Goal: Transaction & Acquisition: Book appointment/travel/reservation

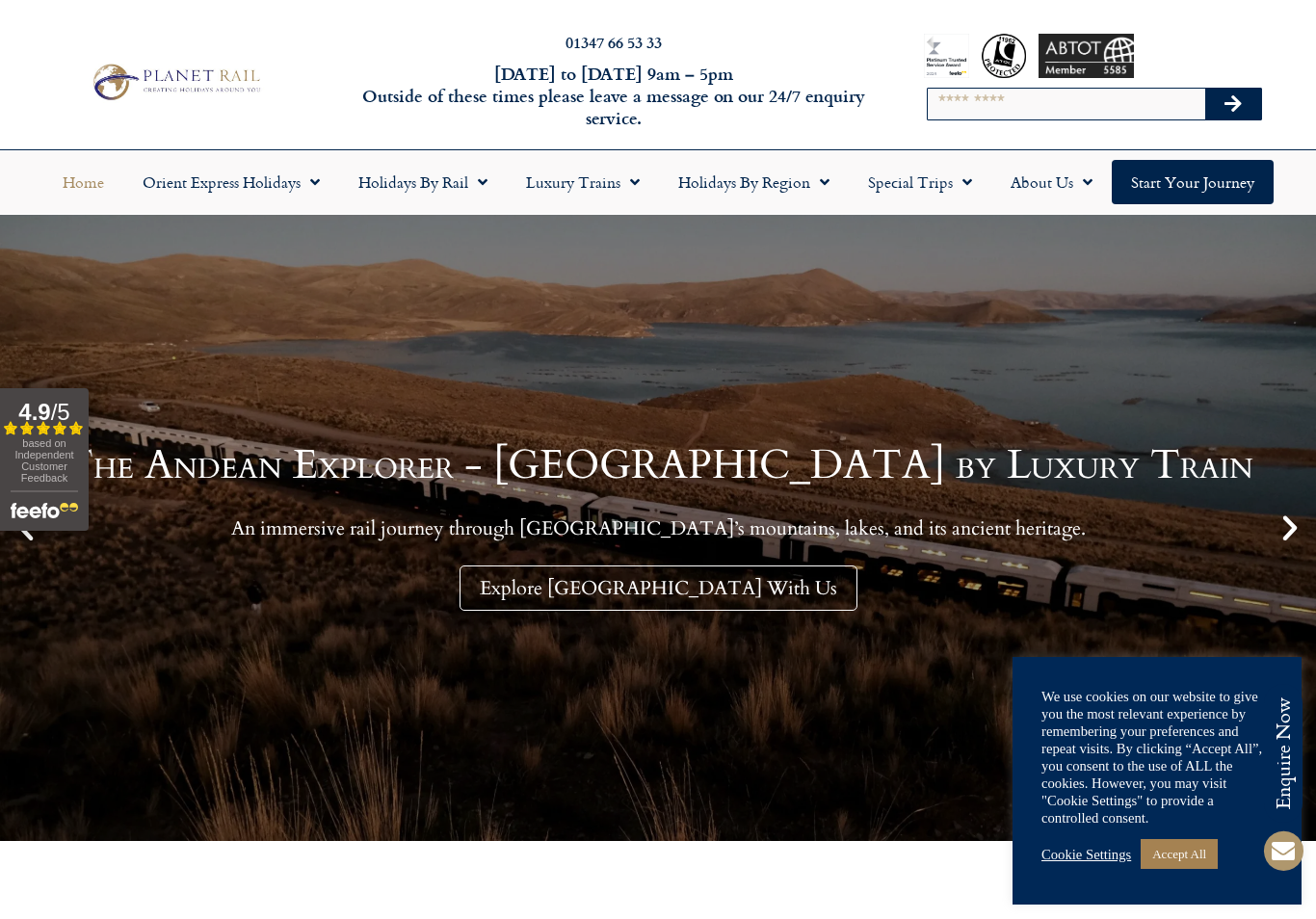
click at [1082, 861] on link "Cookie Settings" at bounding box center [1086, 854] width 90 height 17
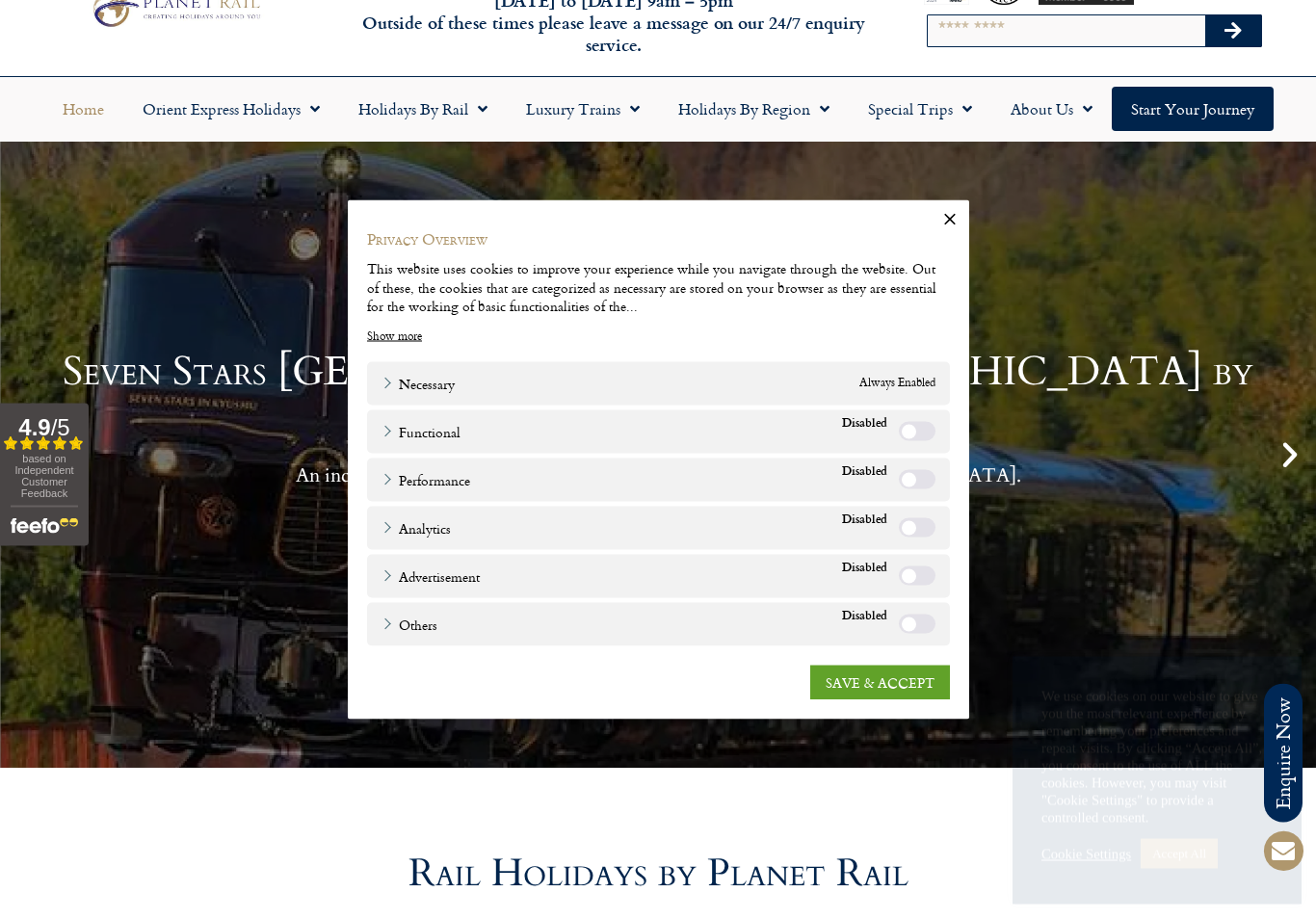
scroll to position [71, 0]
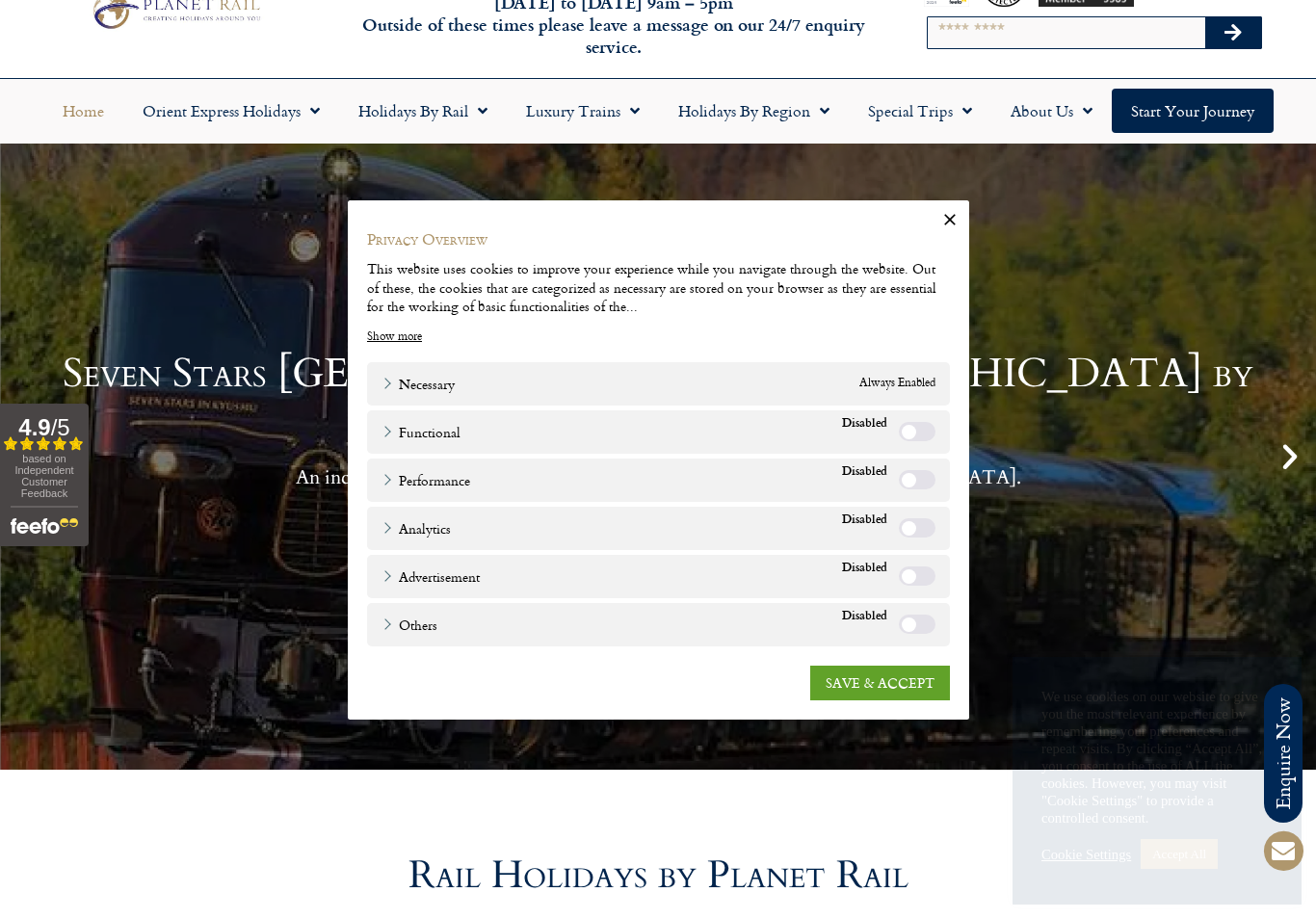
click at [896, 695] on link "SAVE & ACCEPT" at bounding box center [880, 682] width 140 height 35
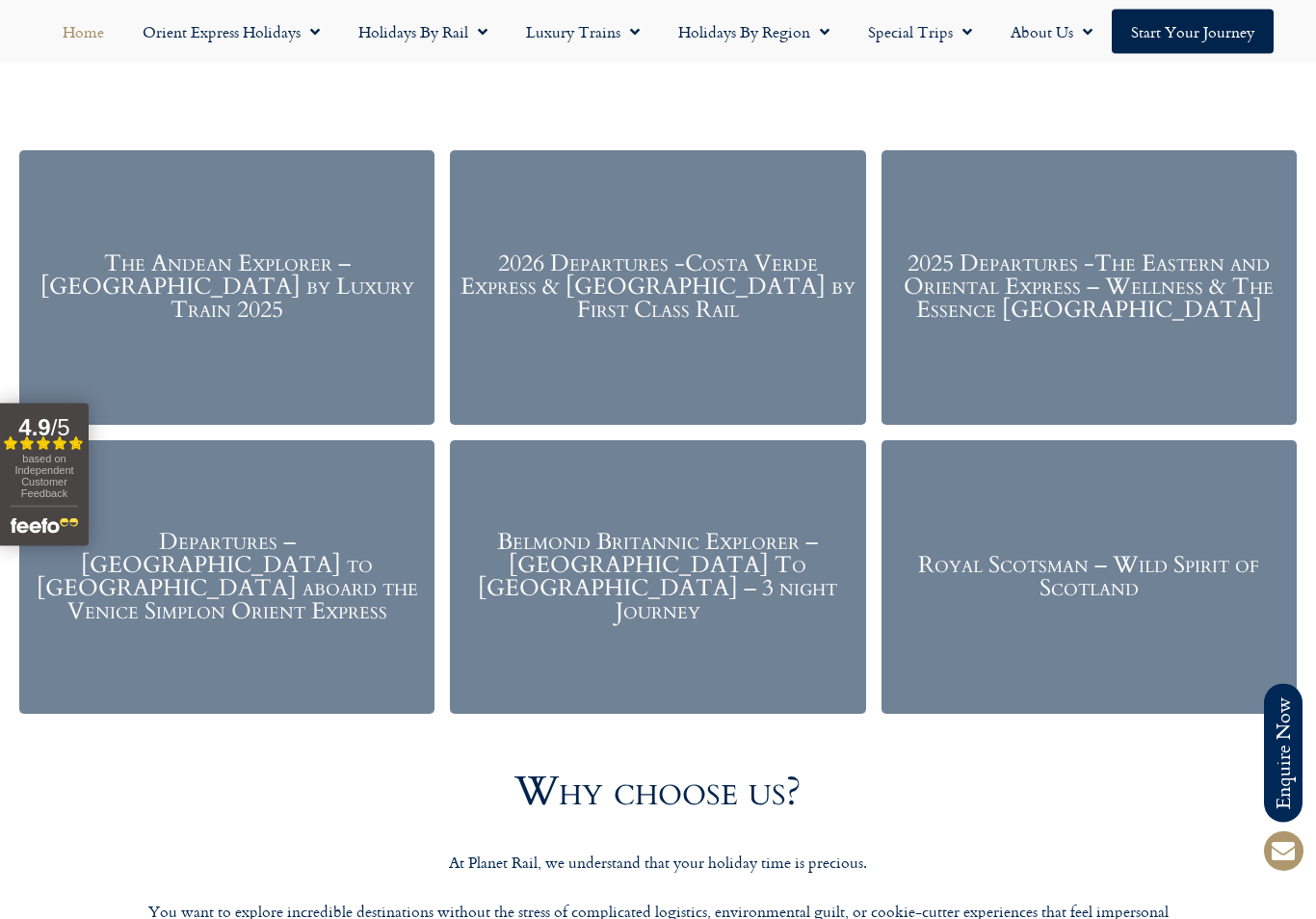
scroll to position [2273, 0]
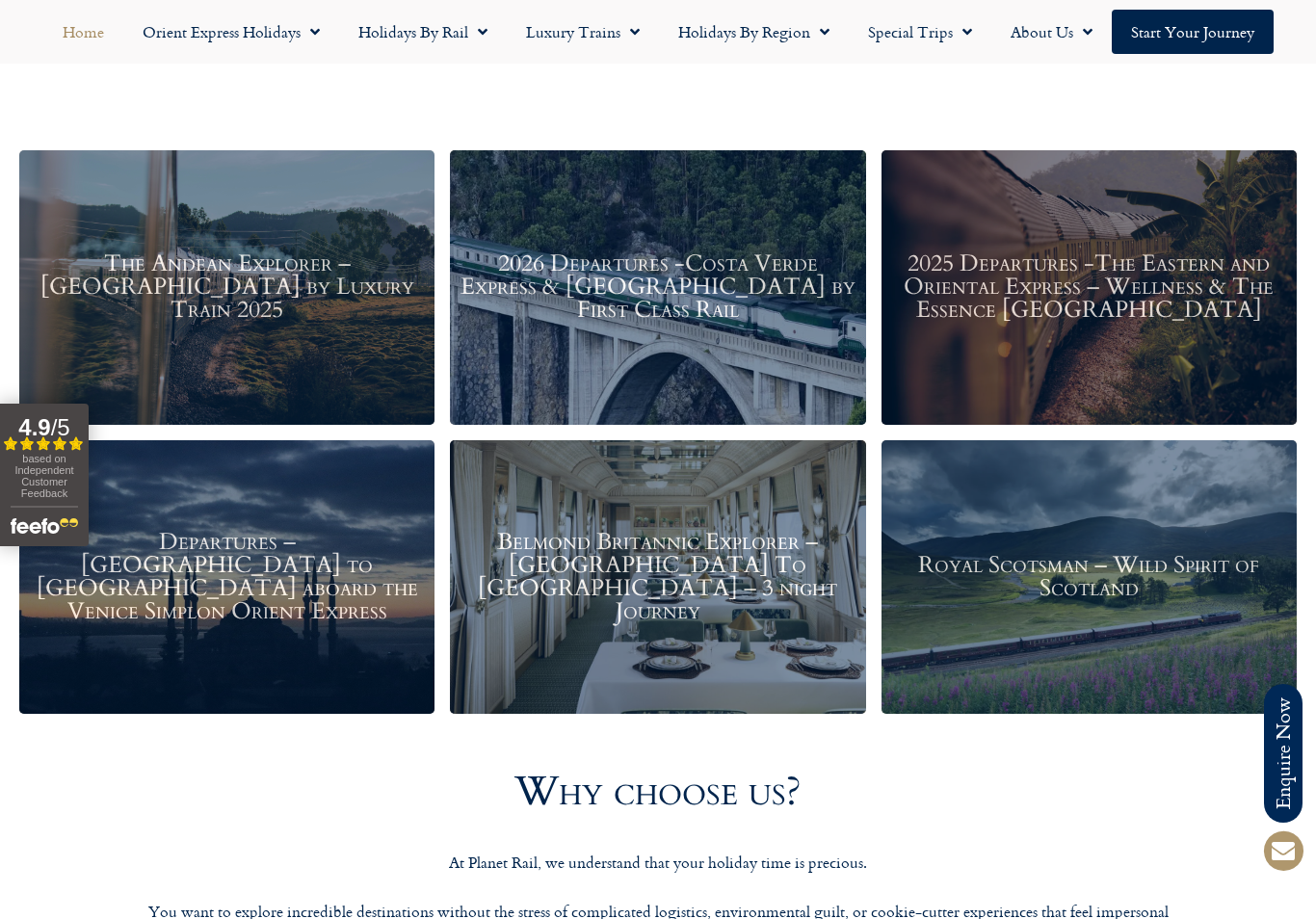
click at [746, 589] on h3 "Belmond Britannic Explorer – London To The Lake District – 3 night Journey" at bounding box center [658, 577] width 396 height 92
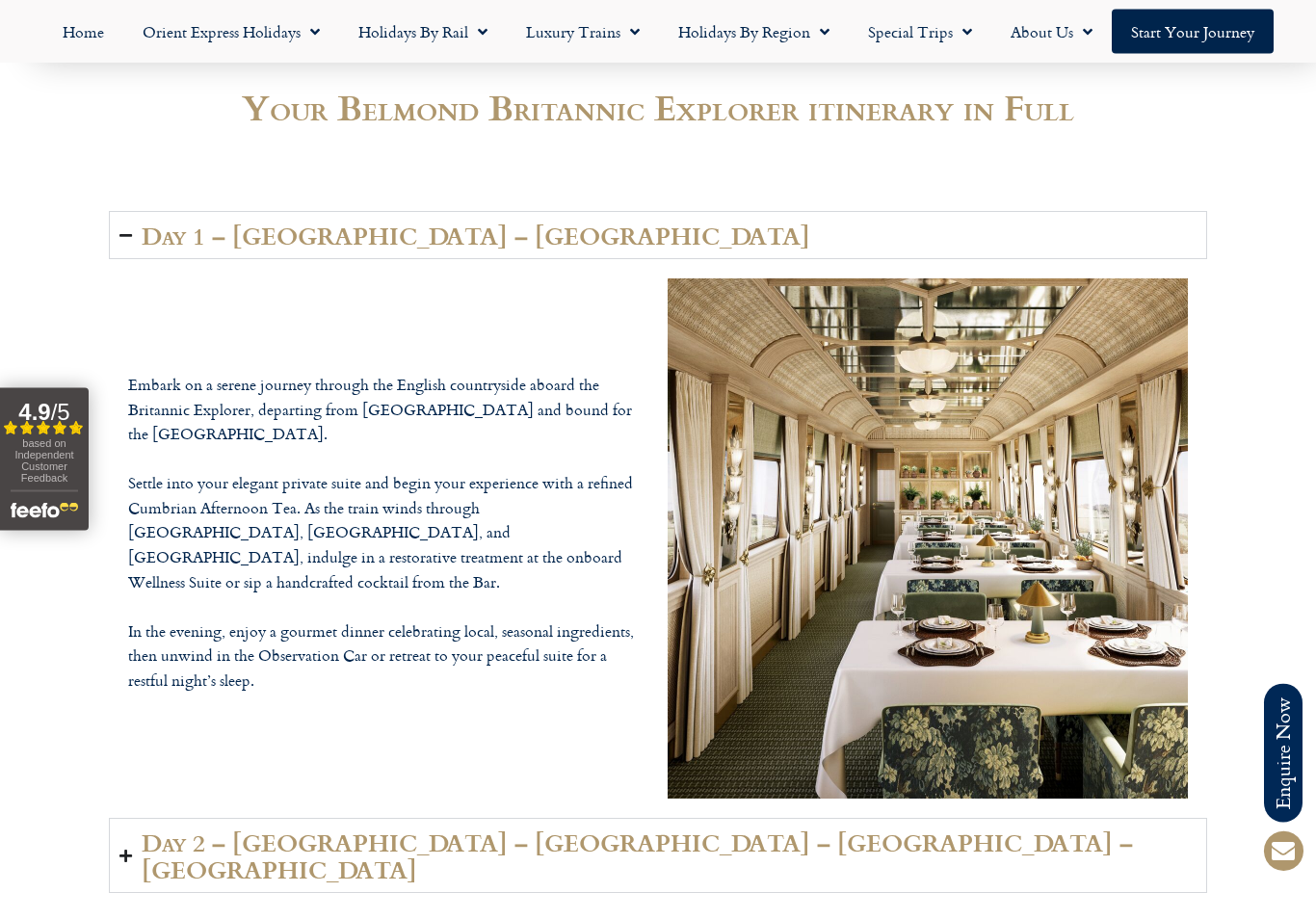
scroll to position [2910, 0]
click at [296, 29] on link "Orient Express Holidays" at bounding box center [231, 32] width 216 height 44
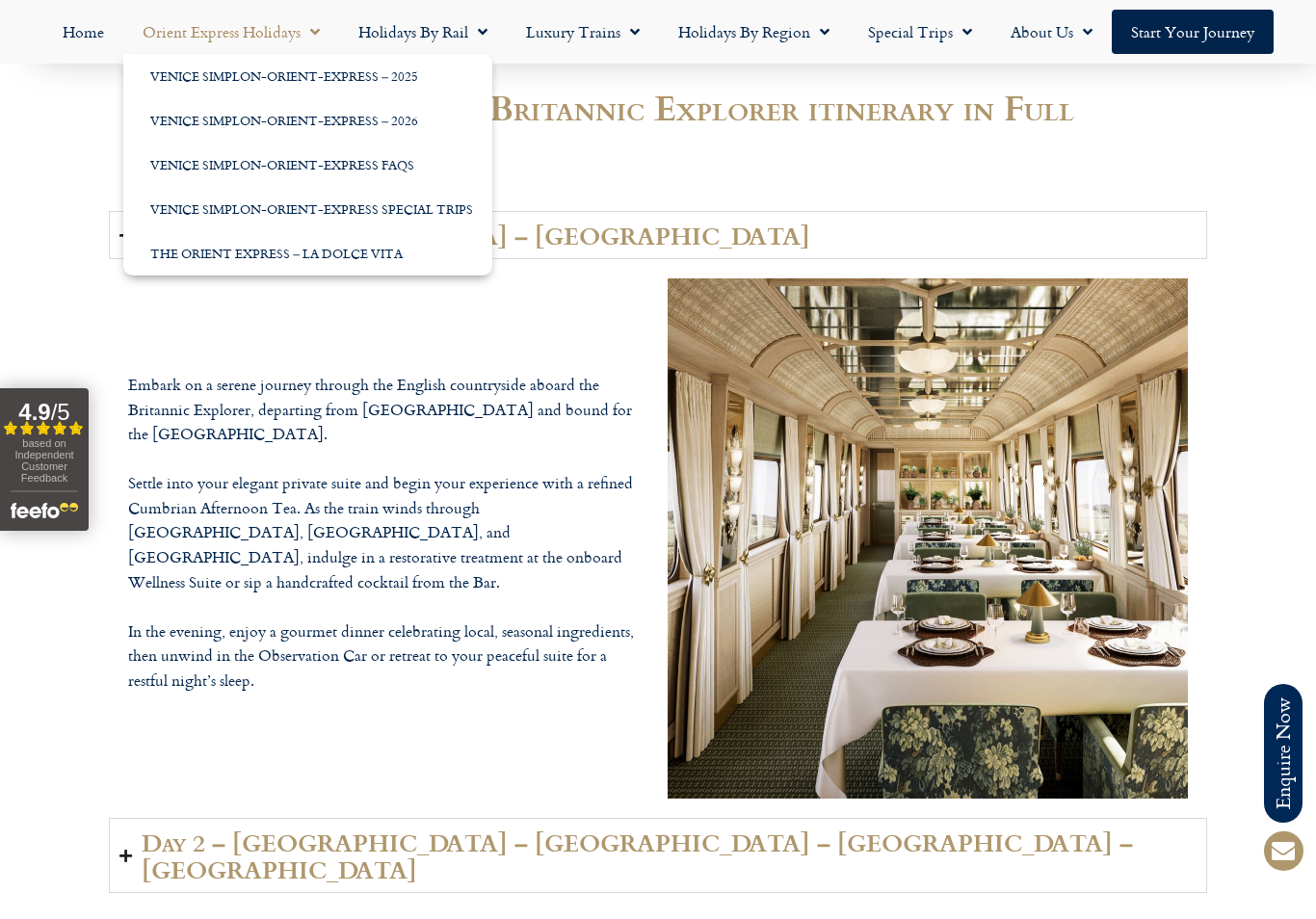
click at [380, 118] on link "Venice Simplon-Orient-Express – 2026" at bounding box center [307, 120] width 369 height 44
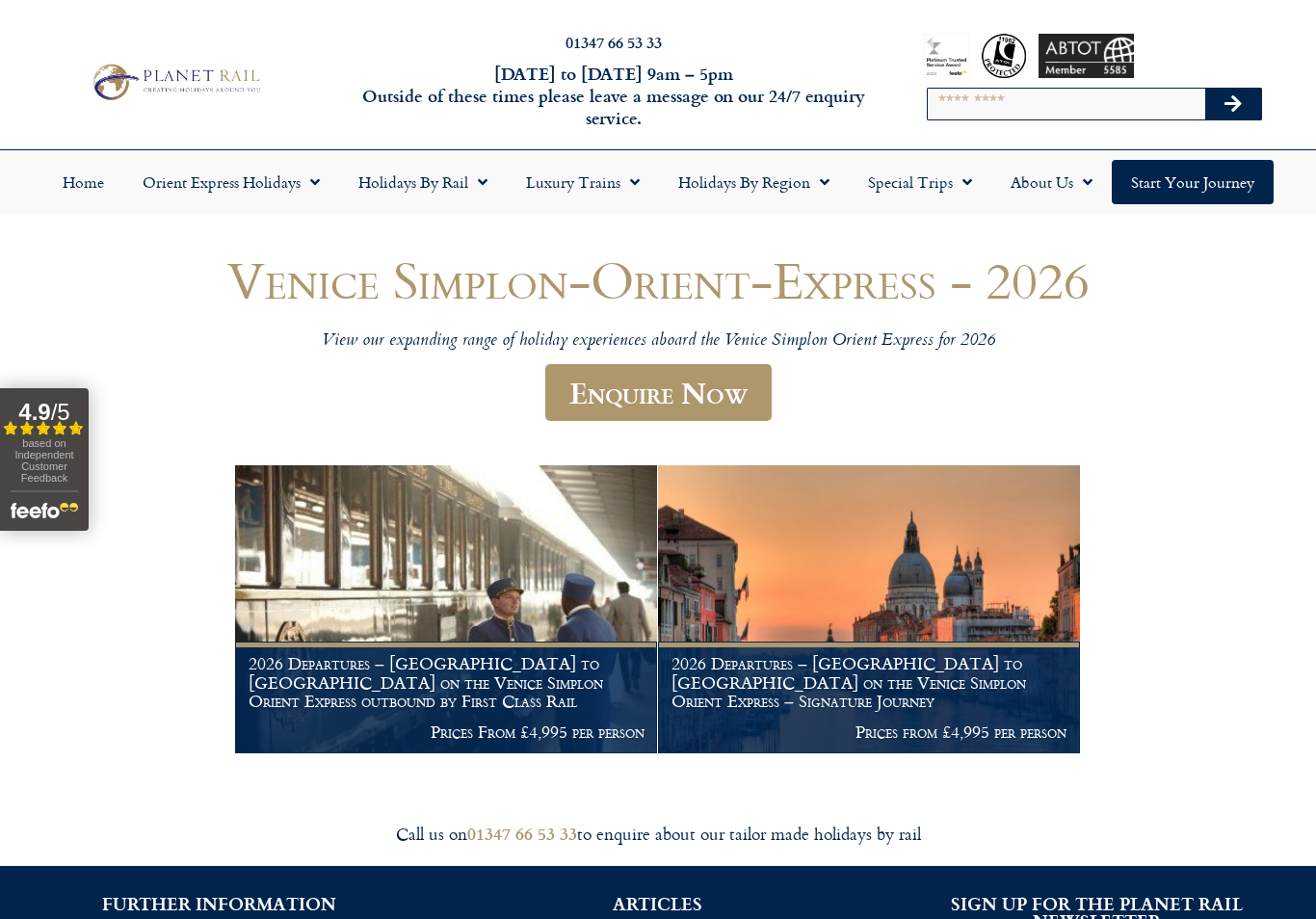
click at [937, 619] on img at bounding box center [869, 609] width 422 height 288
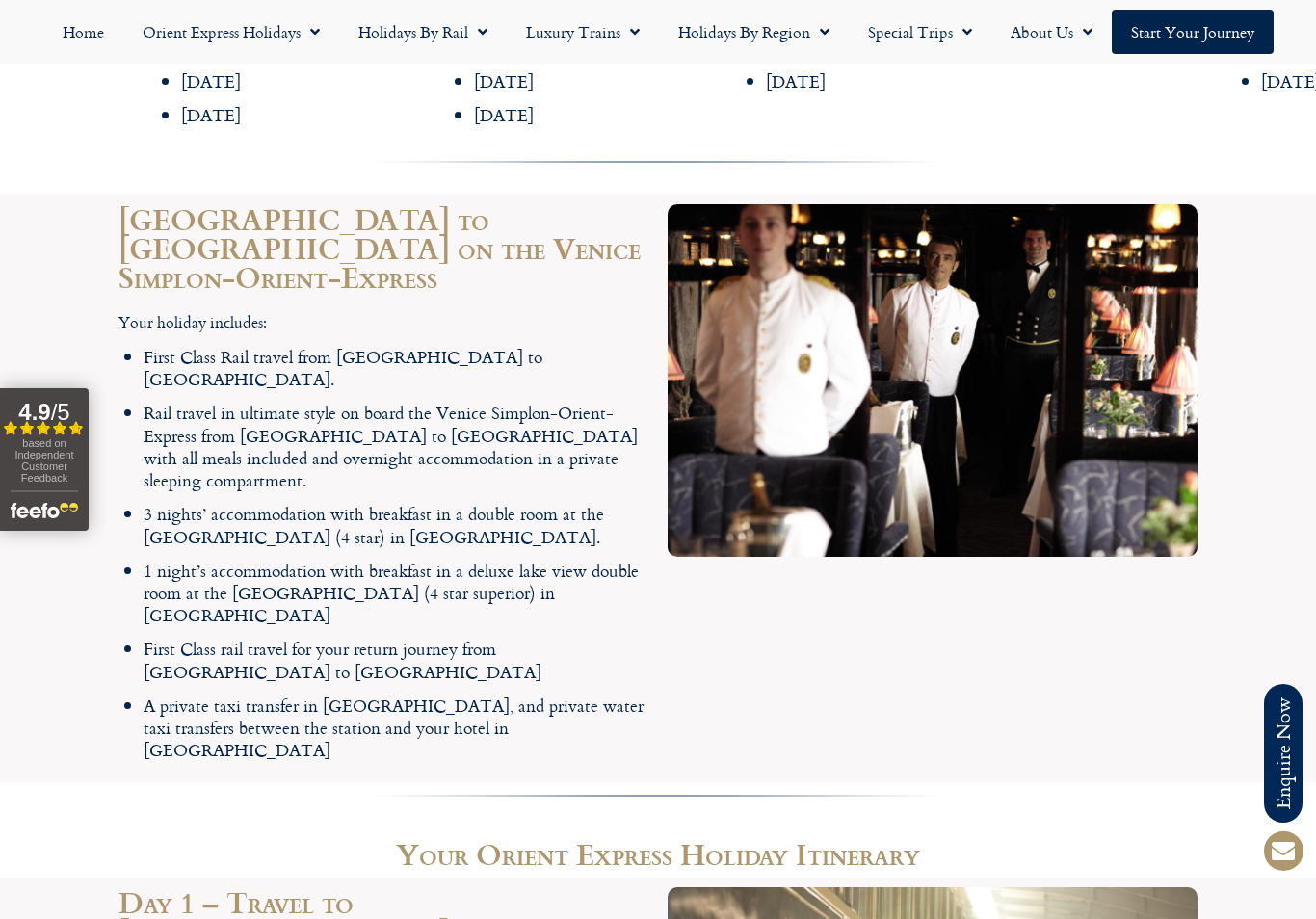
scroll to position [2372, 0]
